Goal: Information Seeking & Learning: Check status

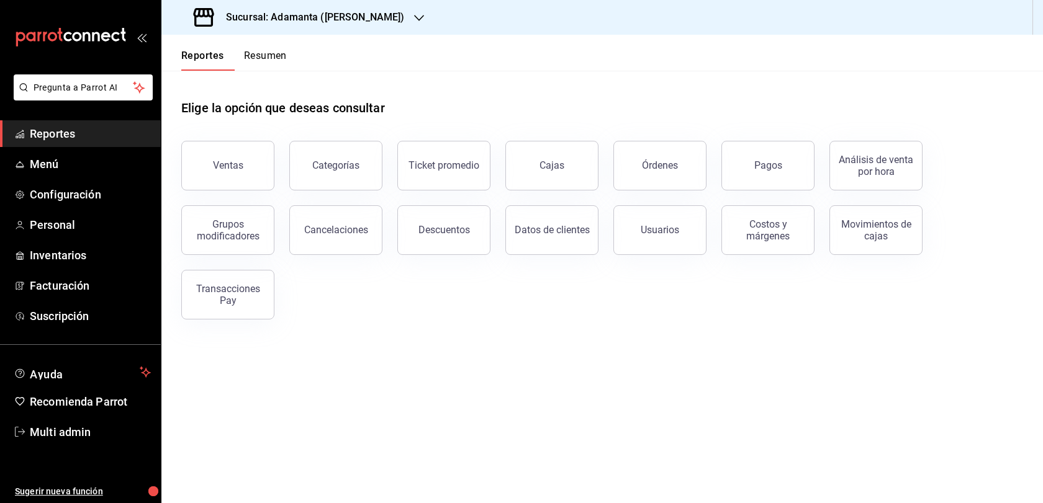
scroll to position [9, 0]
click at [269, 166] on button "Ventas" at bounding box center [227, 166] width 93 height 50
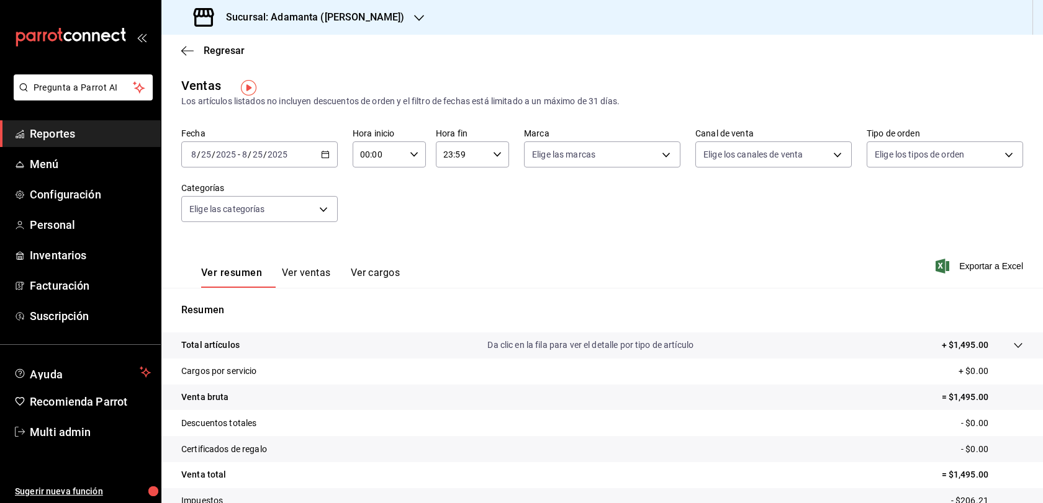
click at [331, 288] on button "Ver ventas" at bounding box center [306, 277] width 49 height 21
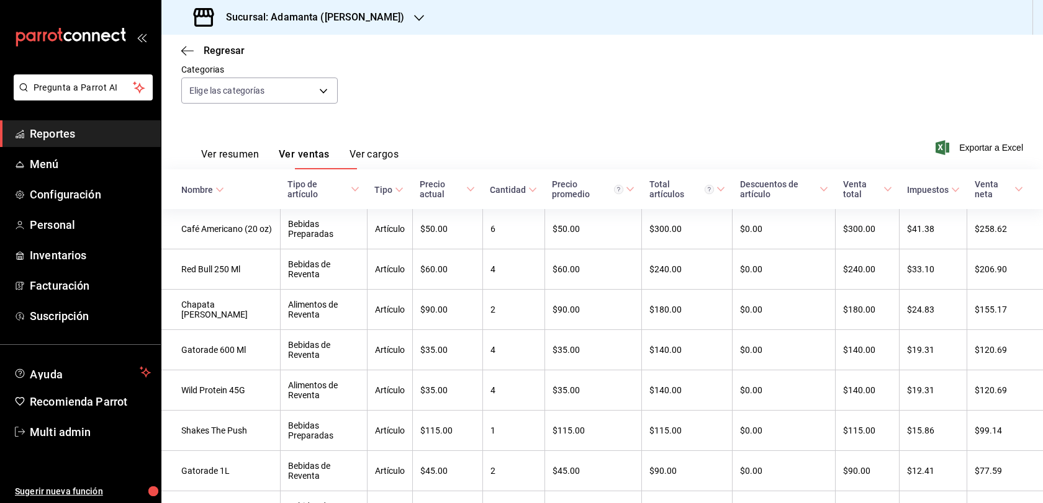
scroll to position [132, 0]
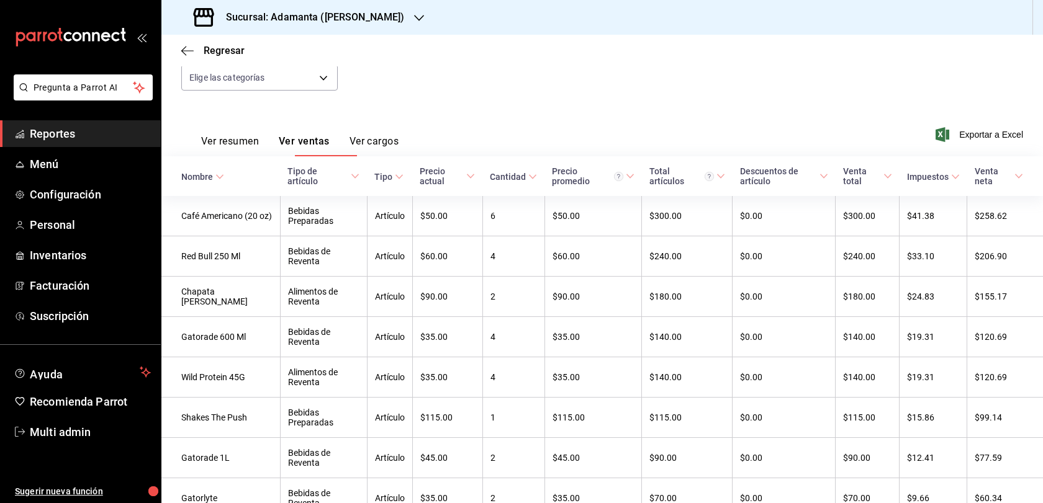
click at [259, 156] on button "Ver resumen" at bounding box center [230, 145] width 58 height 21
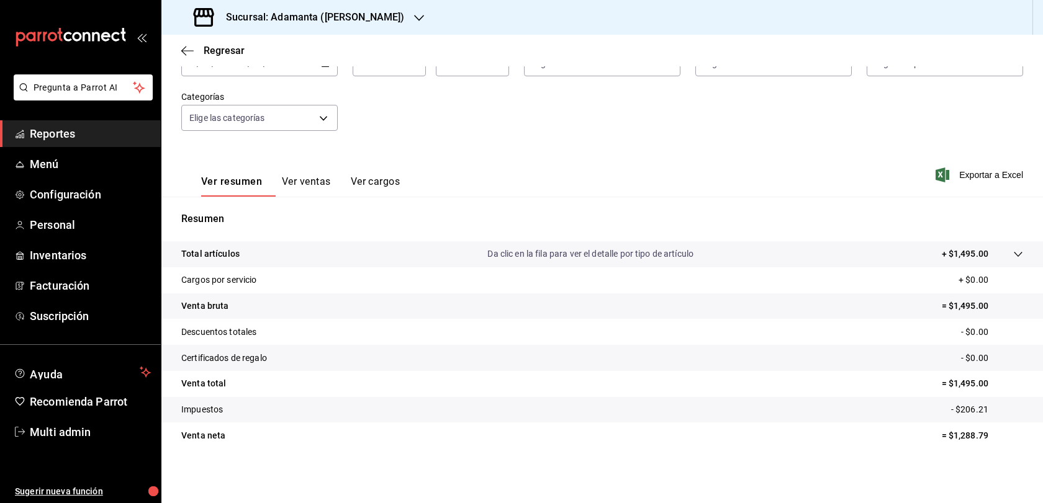
scroll to position [132, 0]
click at [322, 176] on button "Ver ventas" at bounding box center [306, 186] width 49 height 21
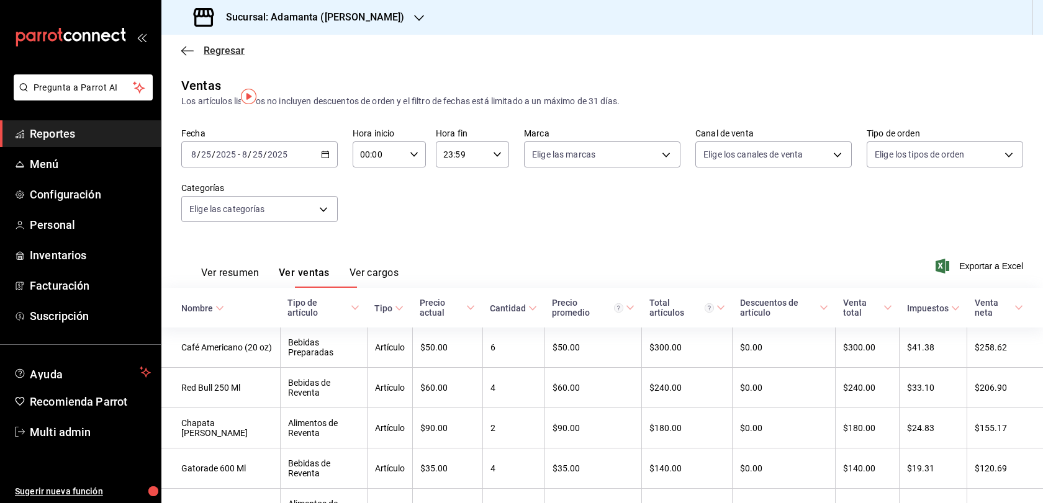
click at [207, 56] on span "Regresar" at bounding box center [224, 51] width 41 height 12
